Goal: Transaction & Acquisition: Obtain resource

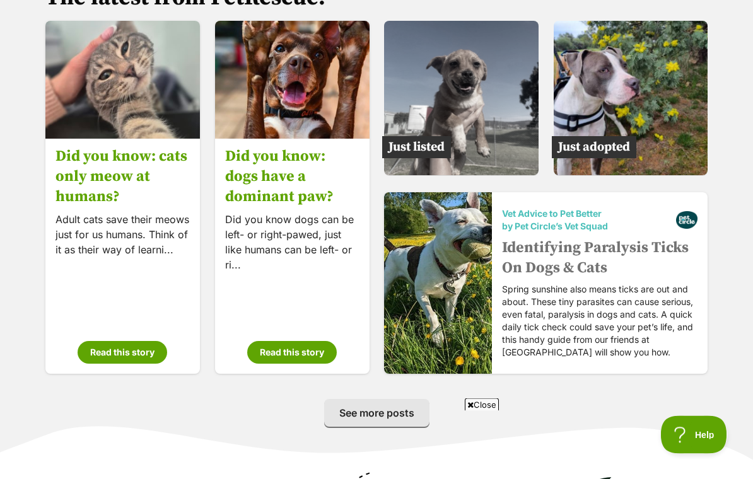
scroll to position [1988, 0]
click at [133, 341] on button "Read this story" at bounding box center [123, 352] width 90 height 23
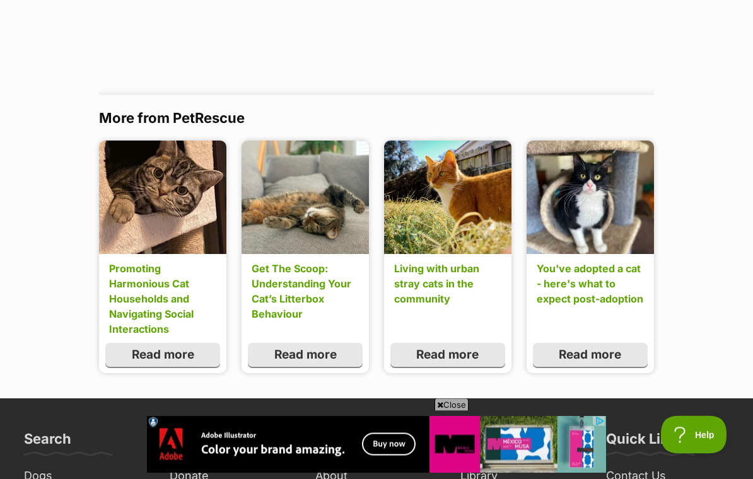
scroll to position [1126, 0]
click at [446, 343] on link "Read more" at bounding box center [447, 355] width 115 height 24
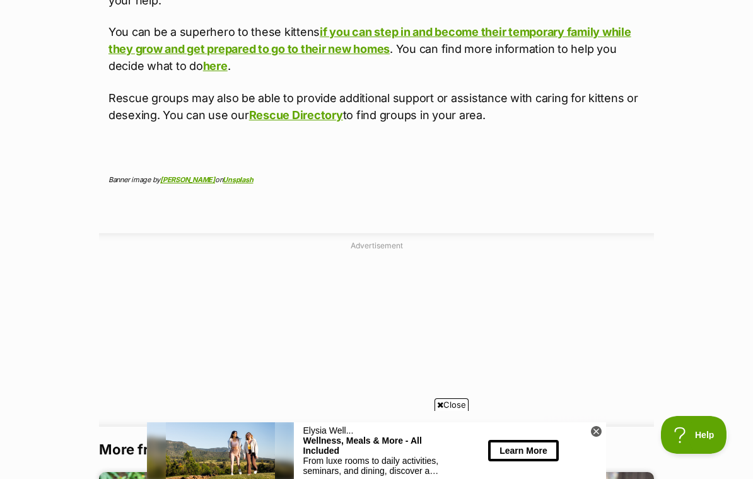
scroll to position [3242, 0]
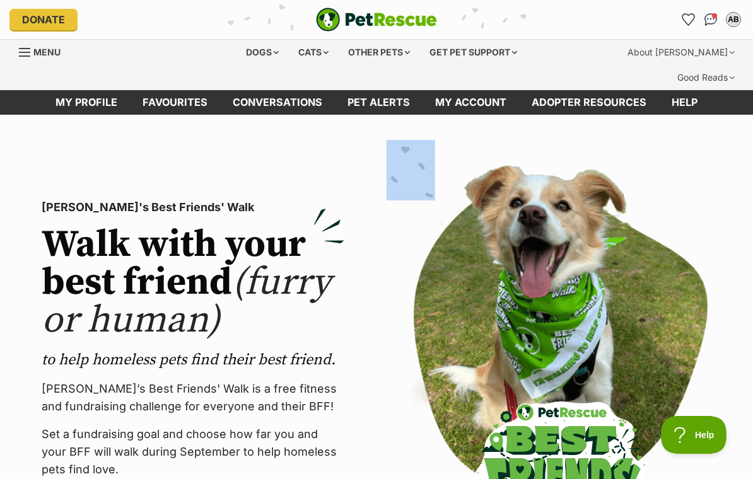
click at [30, 61] on link "Menu" at bounding box center [44, 51] width 50 height 23
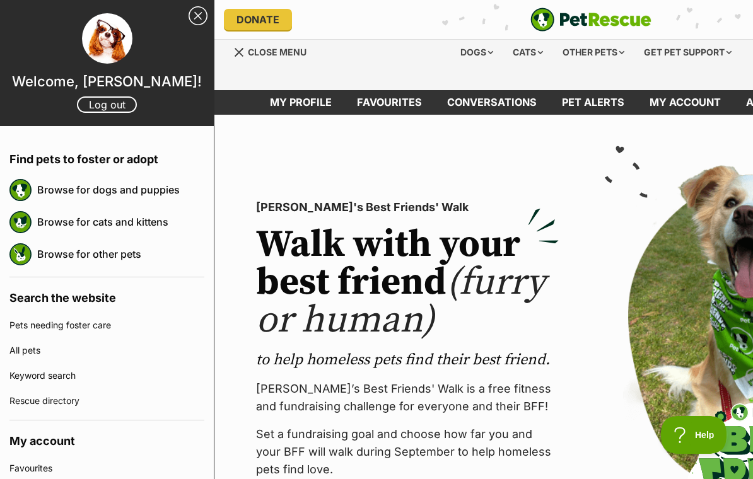
click at [57, 231] on link "Browse for cats and kittens" at bounding box center [120, 222] width 167 height 26
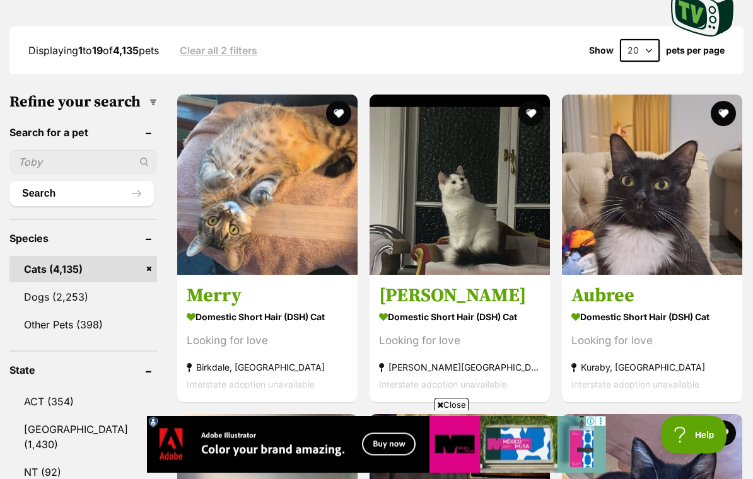
scroll to position [375, 0]
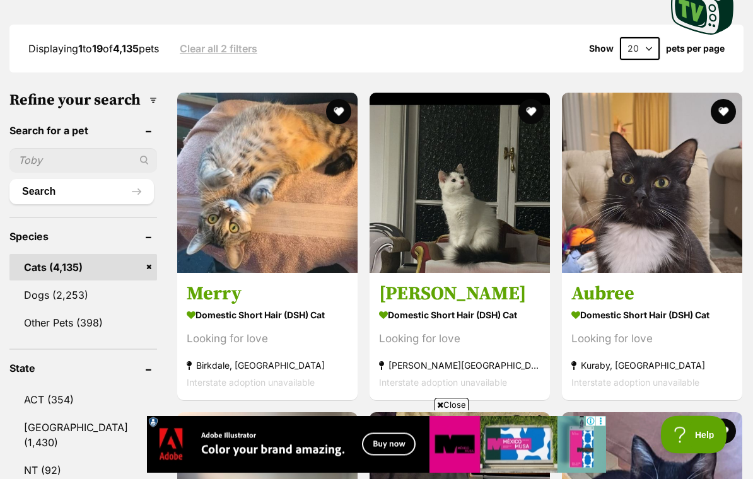
click at [52, 149] on input "text" at bounding box center [83, 161] width 148 height 24
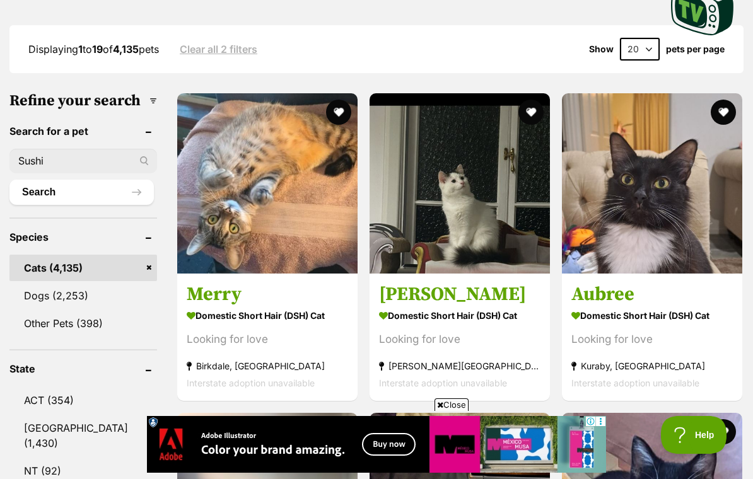
type input "Sushi"
click at [98, 180] on button "Search" at bounding box center [81, 192] width 144 height 25
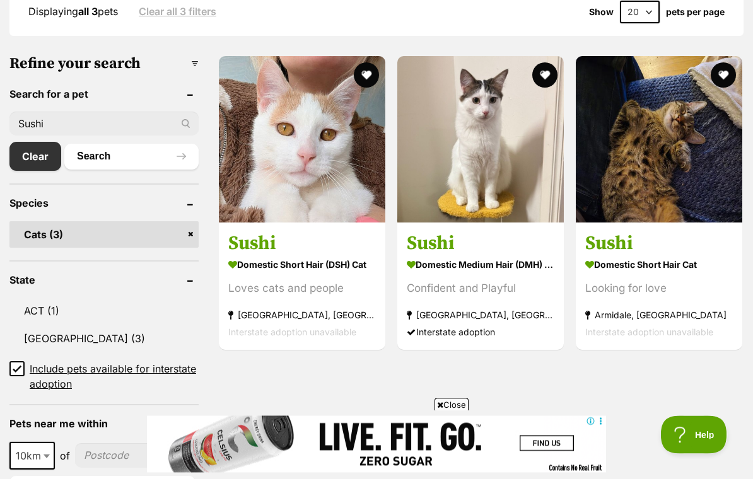
scroll to position [412, 0]
click at [324, 255] on strong "Domestic Short Hair (DSH) Cat" at bounding box center [302, 264] width 148 height 18
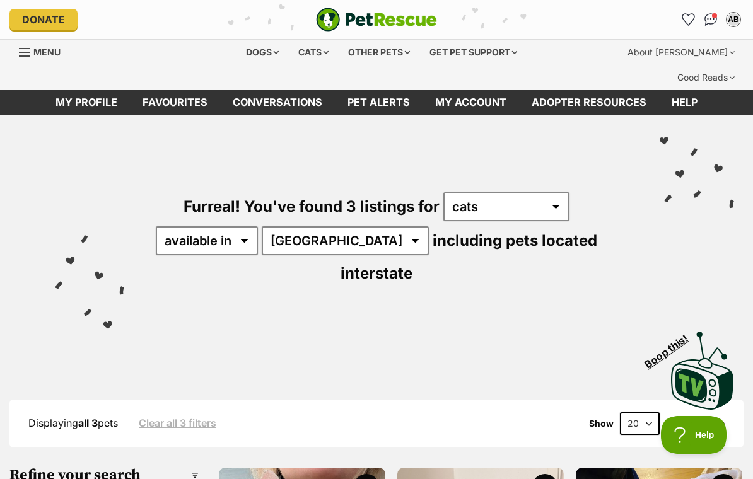
scroll to position [0, 0]
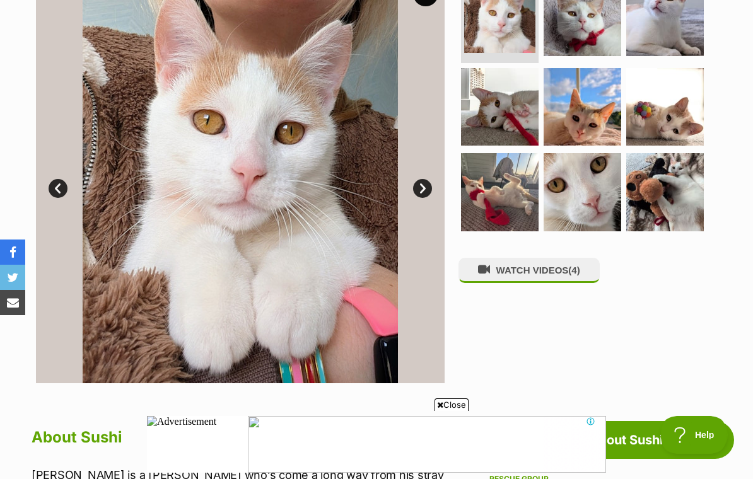
click at [431, 179] on link "Next" at bounding box center [422, 188] width 19 height 19
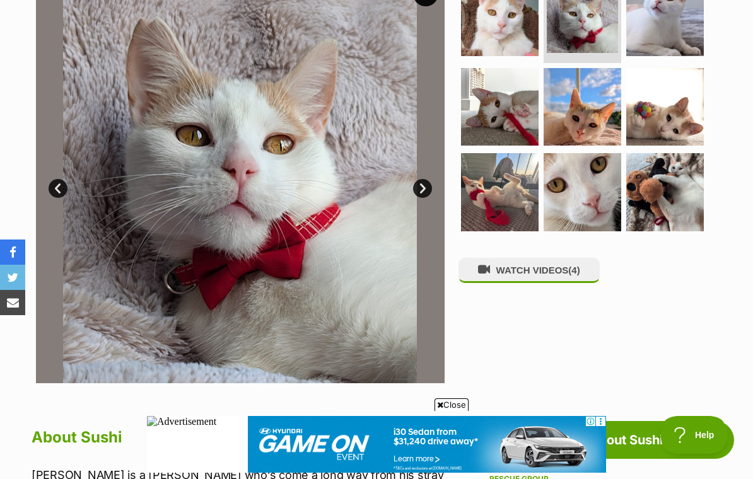
click at [425, 179] on link "Next" at bounding box center [422, 188] width 19 height 19
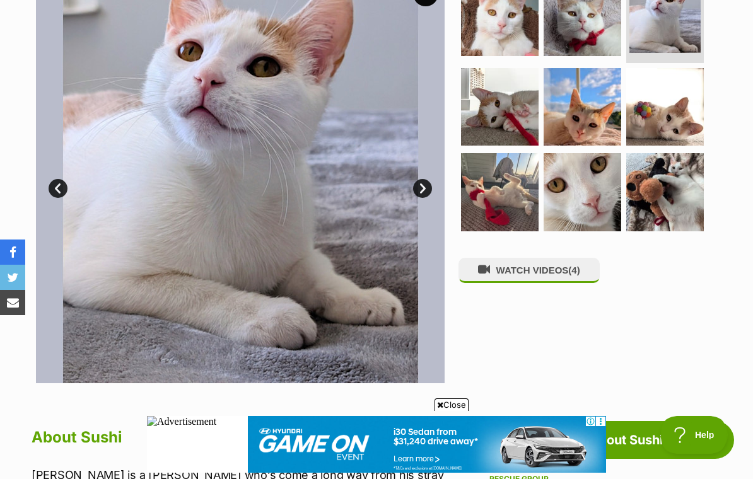
click at [426, 179] on link "Next" at bounding box center [422, 188] width 19 height 19
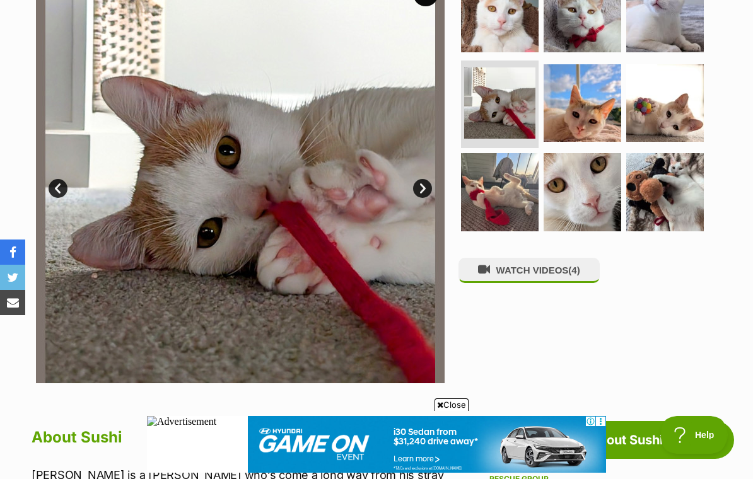
click at [428, 179] on link "Next" at bounding box center [422, 188] width 19 height 19
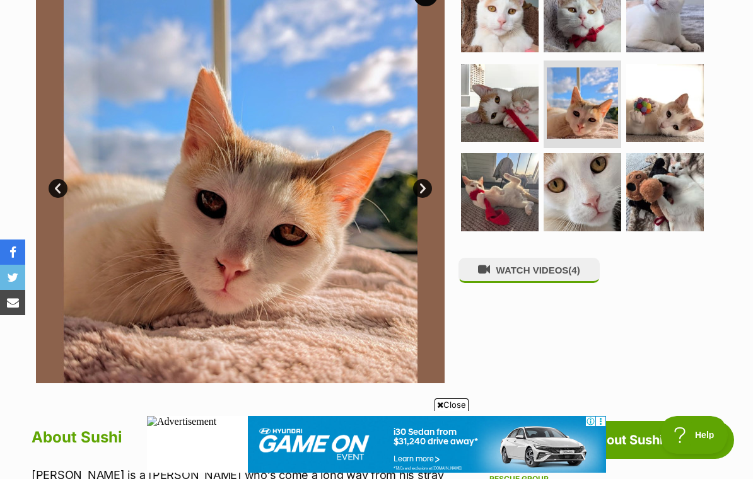
click at [429, 179] on link "Next" at bounding box center [422, 188] width 19 height 19
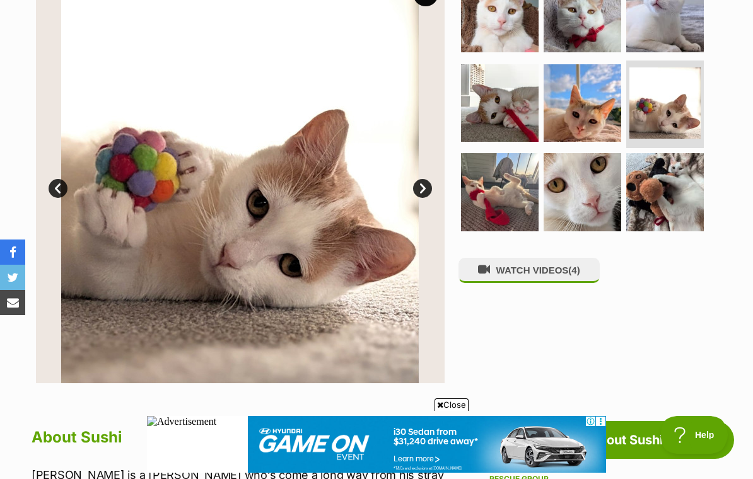
click at [423, 179] on link "Next" at bounding box center [422, 188] width 19 height 19
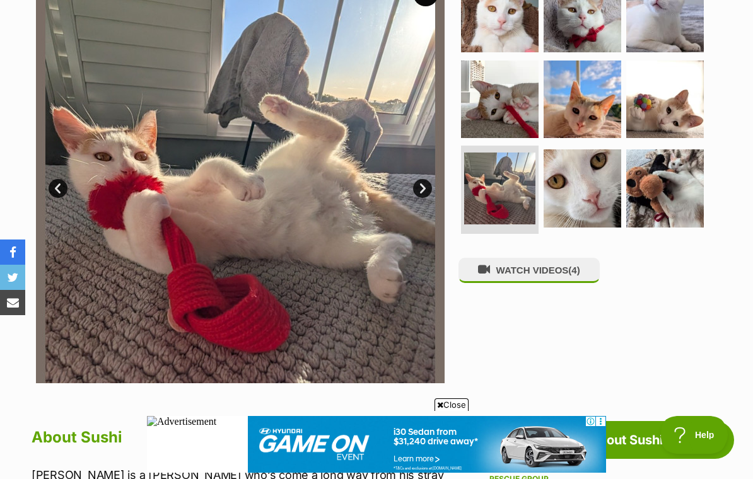
click at [428, 179] on link "Next" at bounding box center [422, 188] width 19 height 19
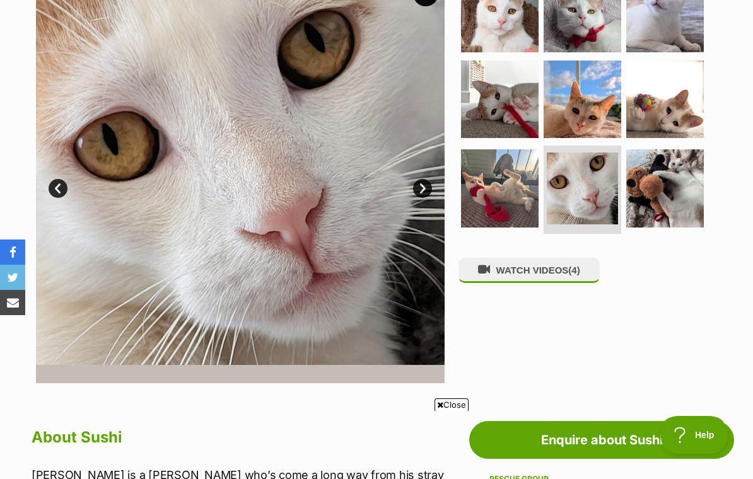
click at [67, 179] on link "Prev" at bounding box center [58, 188] width 19 height 19
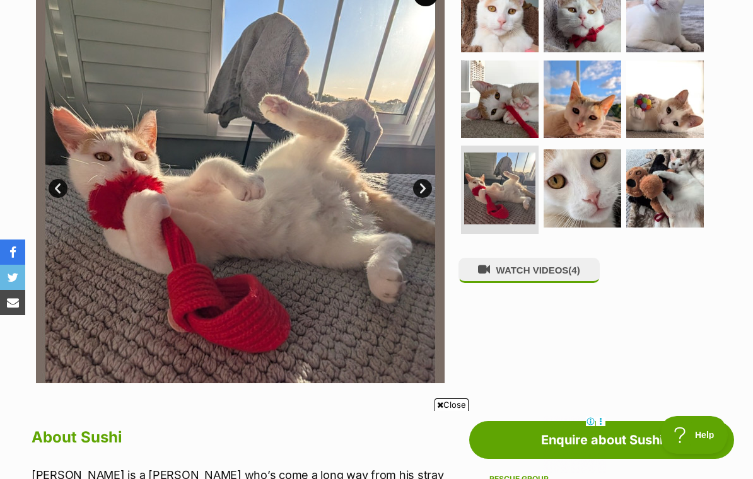
click at [427, 179] on link "Next" at bounding box center [422, 188] width 19 height 19
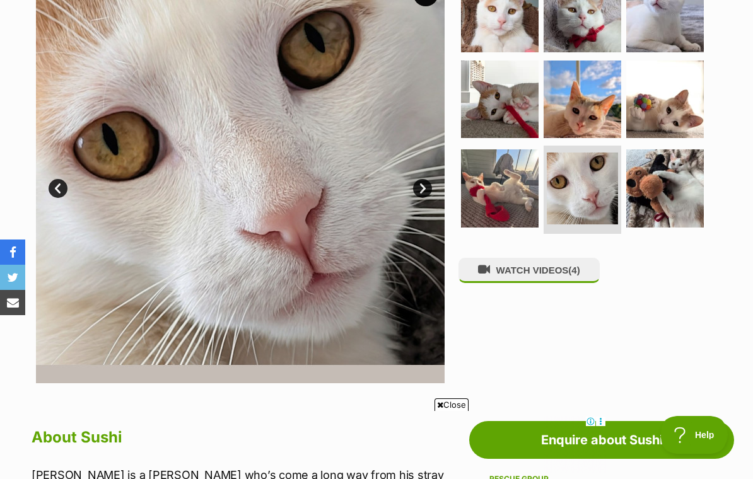
click at [429, 179] on link "Next" at bounding box center [422, 188] width 19 height 19
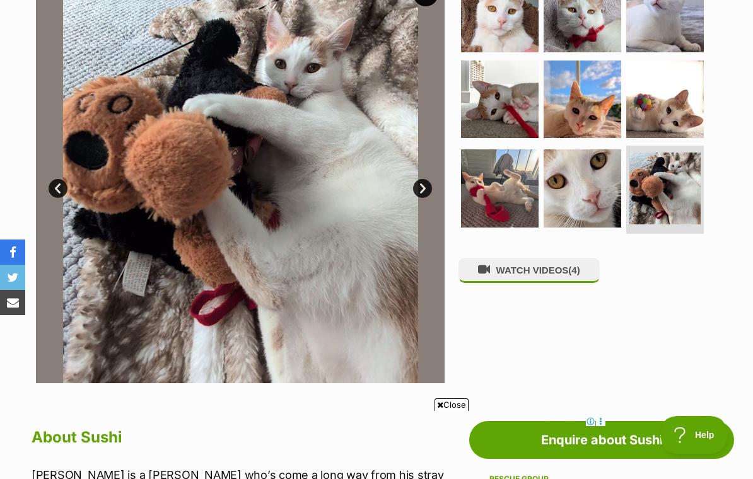
click at [423, 179] on link "Next" at bounding box center [422, 188] width 19 height 19
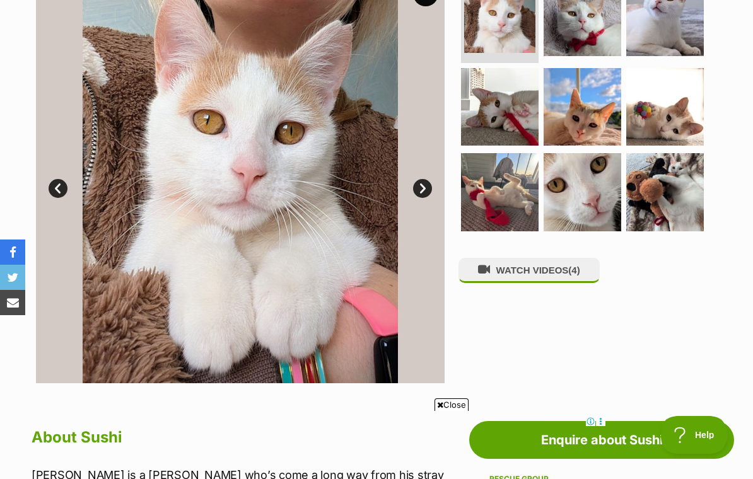
click at [488, 258] on button "WATCH VIDEOS (4)" at bounding box center [528, 270] width 141 height 25
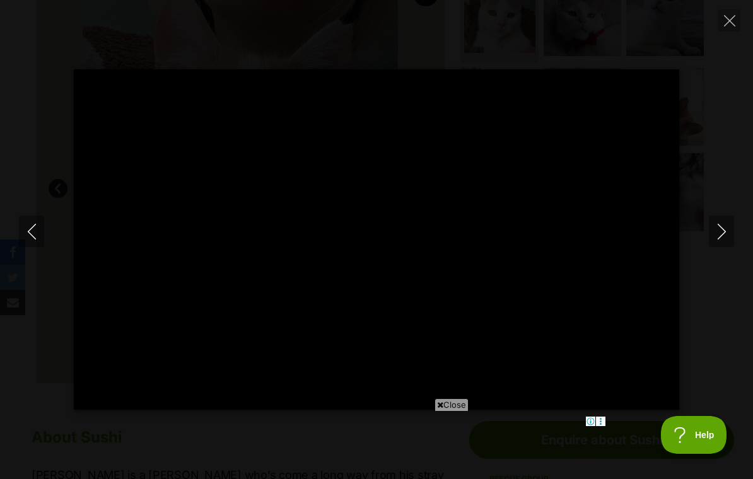
click at [714, 231] on icon "Next" at bounding box center [722, 232] width 16 height 16
type input "9.58"
click at [711, 238] on button "Next" at bounding box center [721, 232] width 25 height 32
type input "26.45"
click at [709, 231] on button "Next" at bounding box center [721, 232] width 25 height 32
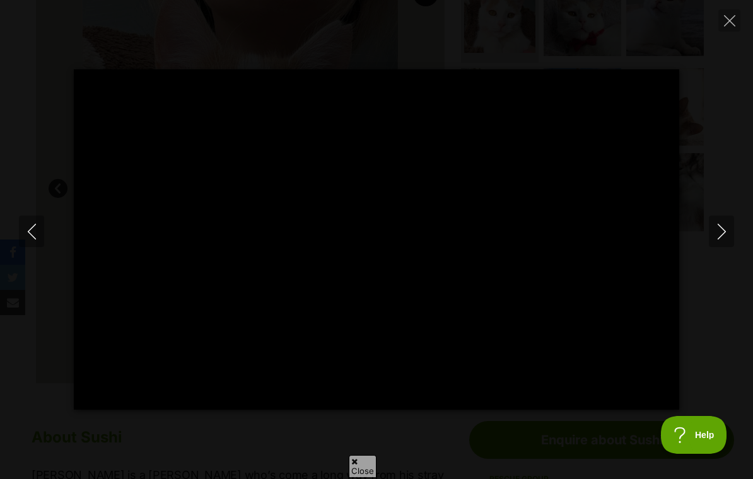
type input "3.82"
click at [711, 230] on button "Next" at bounding box center [721, 232] width 25 height 32
type input "26.15"
click at [714, 227] on icon "Next" at bounding box center [722, 232] width 16 height 16
type input "11.42"
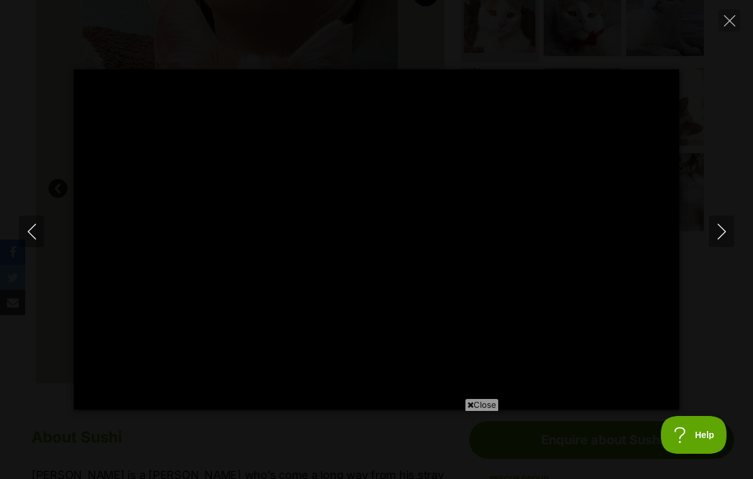
click at [726, 25] on icon "Close" at bounding box center [729, 20] width 11 height 11
type input "30.38"
